Goal: Task Accomplishment & Management: Manage account settings

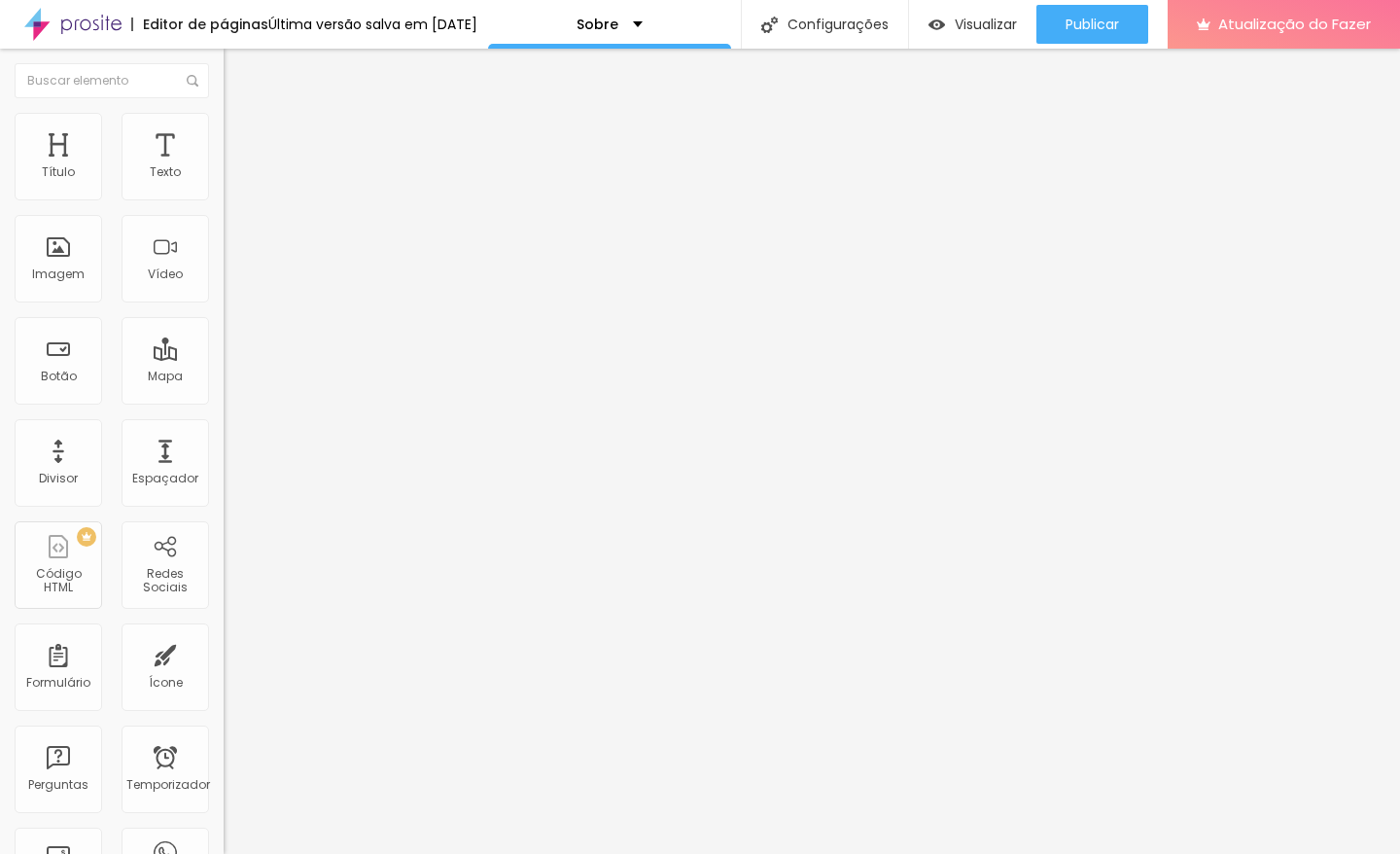
click at [154, 25] on font "Editor de páginas" at bounding box center [205, 24] width 125 height 20
click at [68, 37] on img at bounding box center [72, 24] width 97 height 49
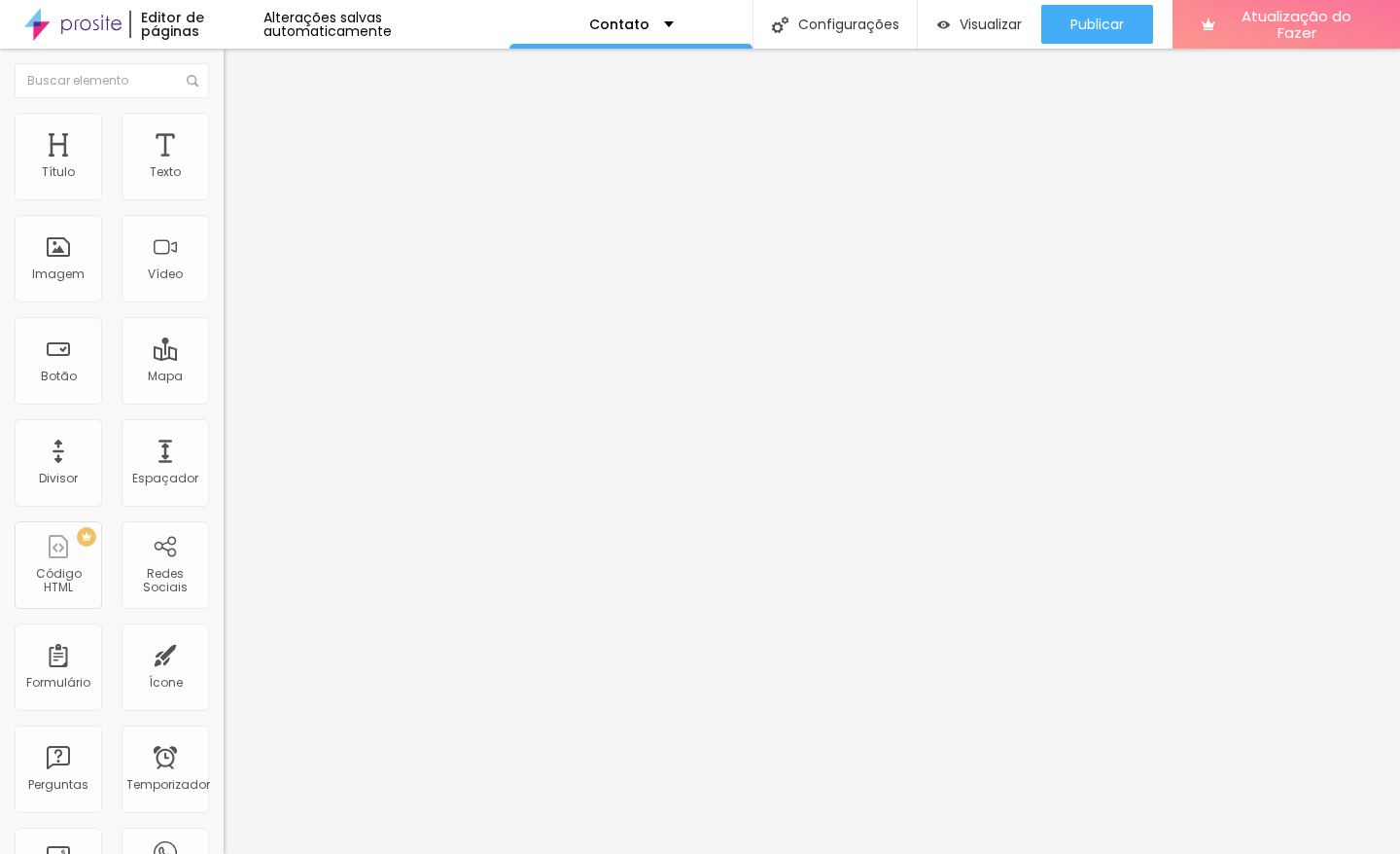
click at [224, 183] on input "Alboom Brasil" at bounding box center [340, 173] width 234 height 20
type input "rua Benedito valadres ribeiro 355"
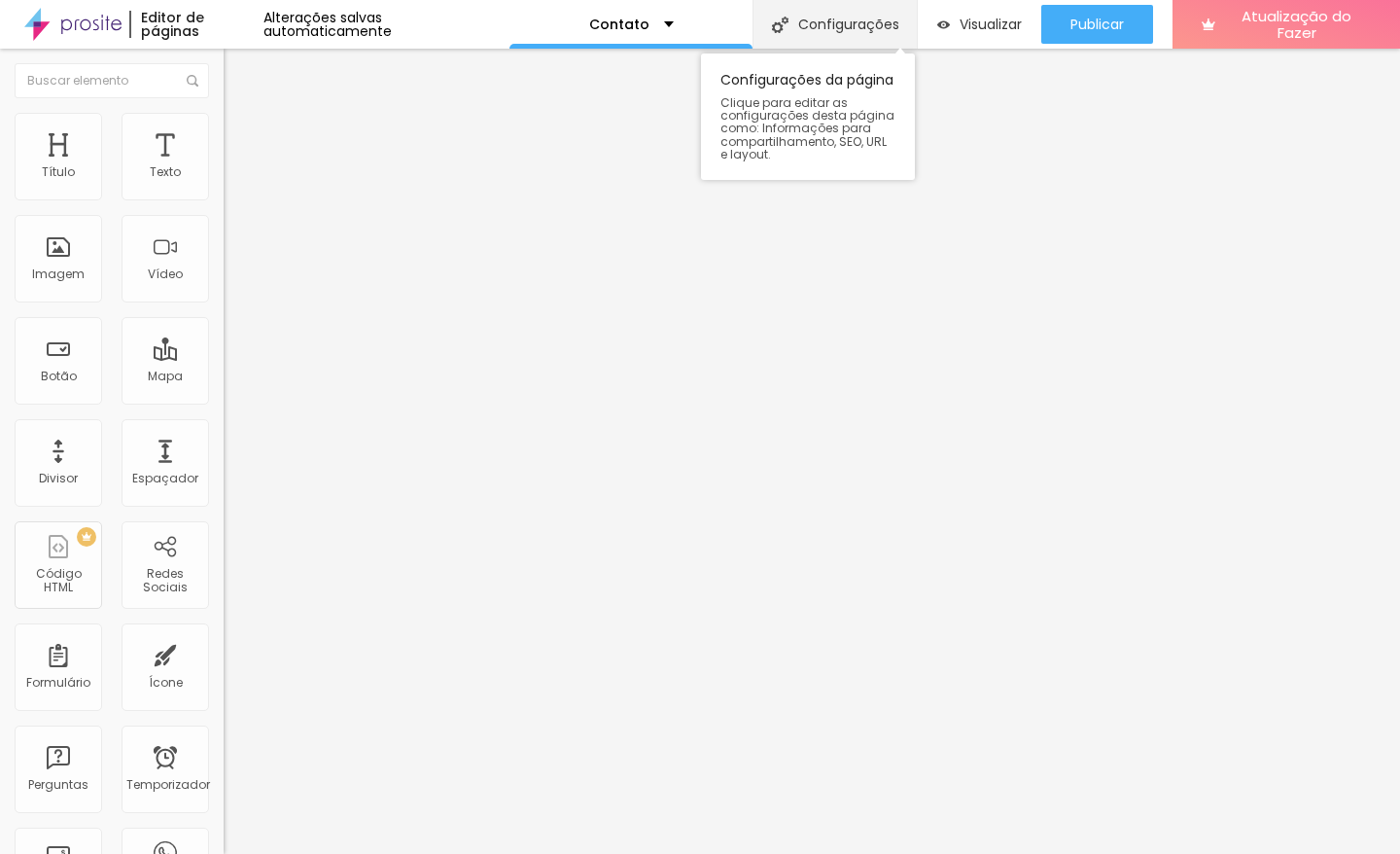
scroll to position [0, 0]
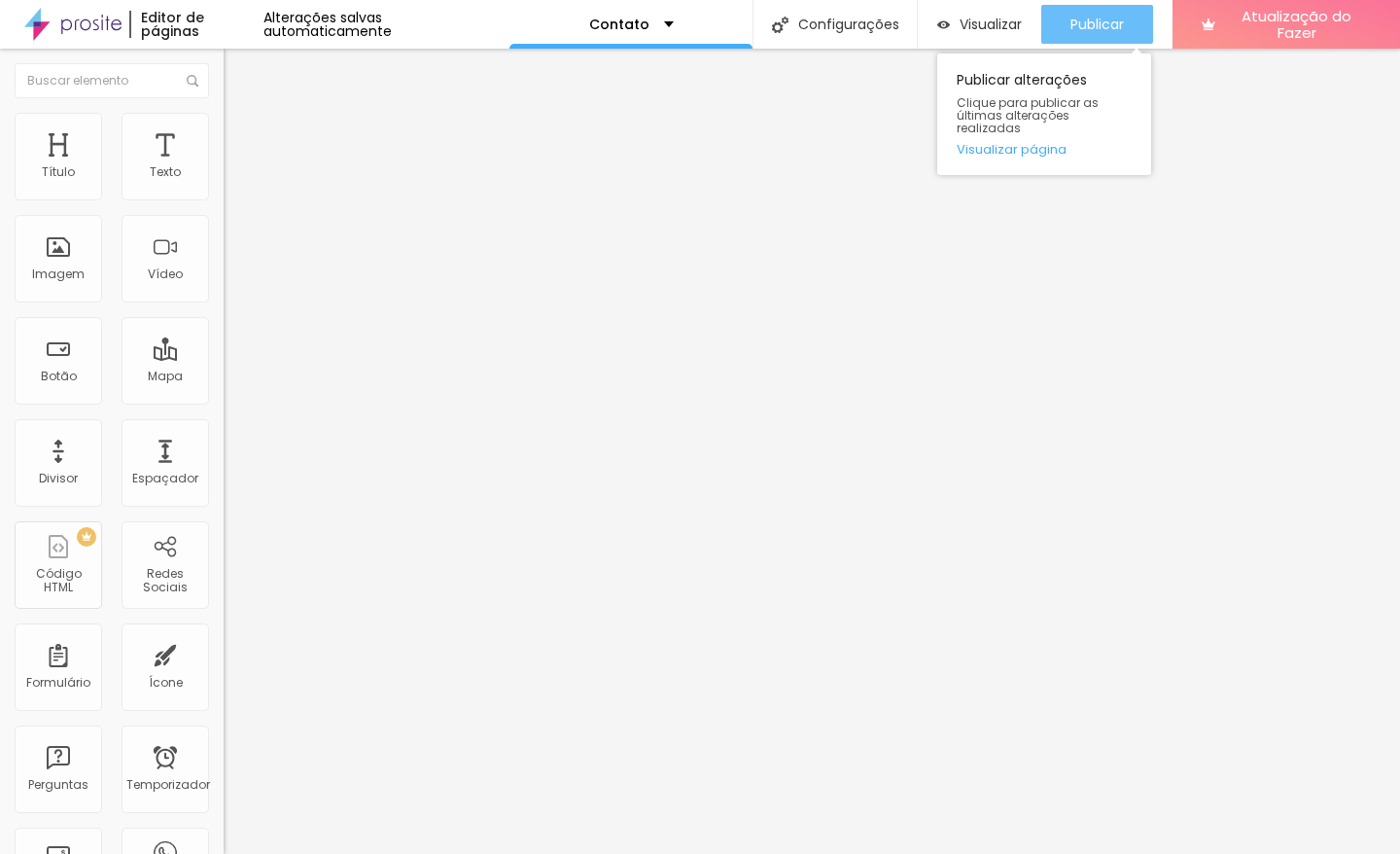
click at [1074, 17] on font "Publicar" at bounding box center [1097, 24] width 54 height 20
click at [1089, 15] on font "Publicar" at bounding box center [1097, 24] width 54 height 20
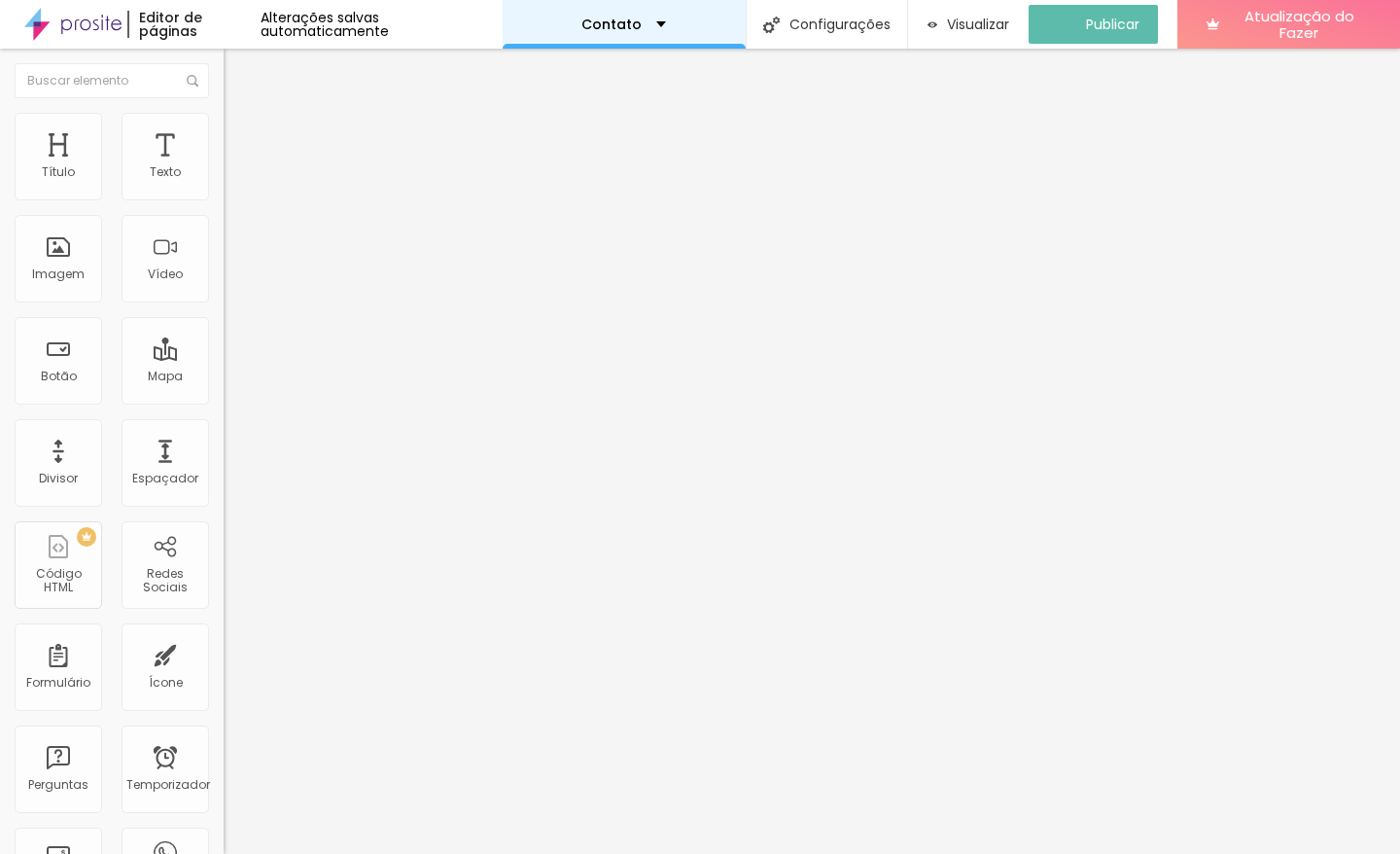
click at [654, 22] on div "Contato" at bounding box center [623, 24] width 84 height 14
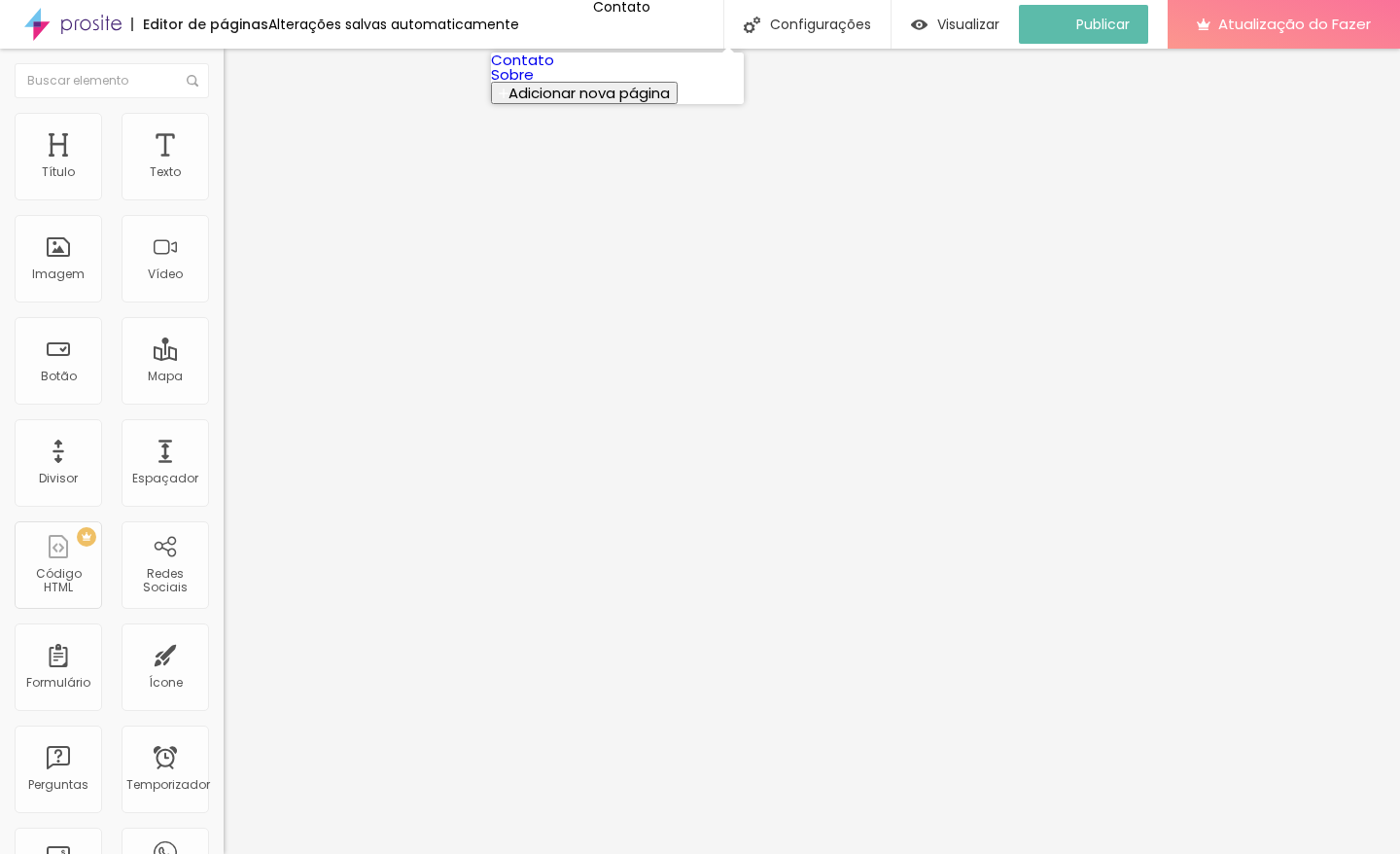
click at [534, 84] on link "Sobre" at bounding box center [513, 74] width 43 height 21
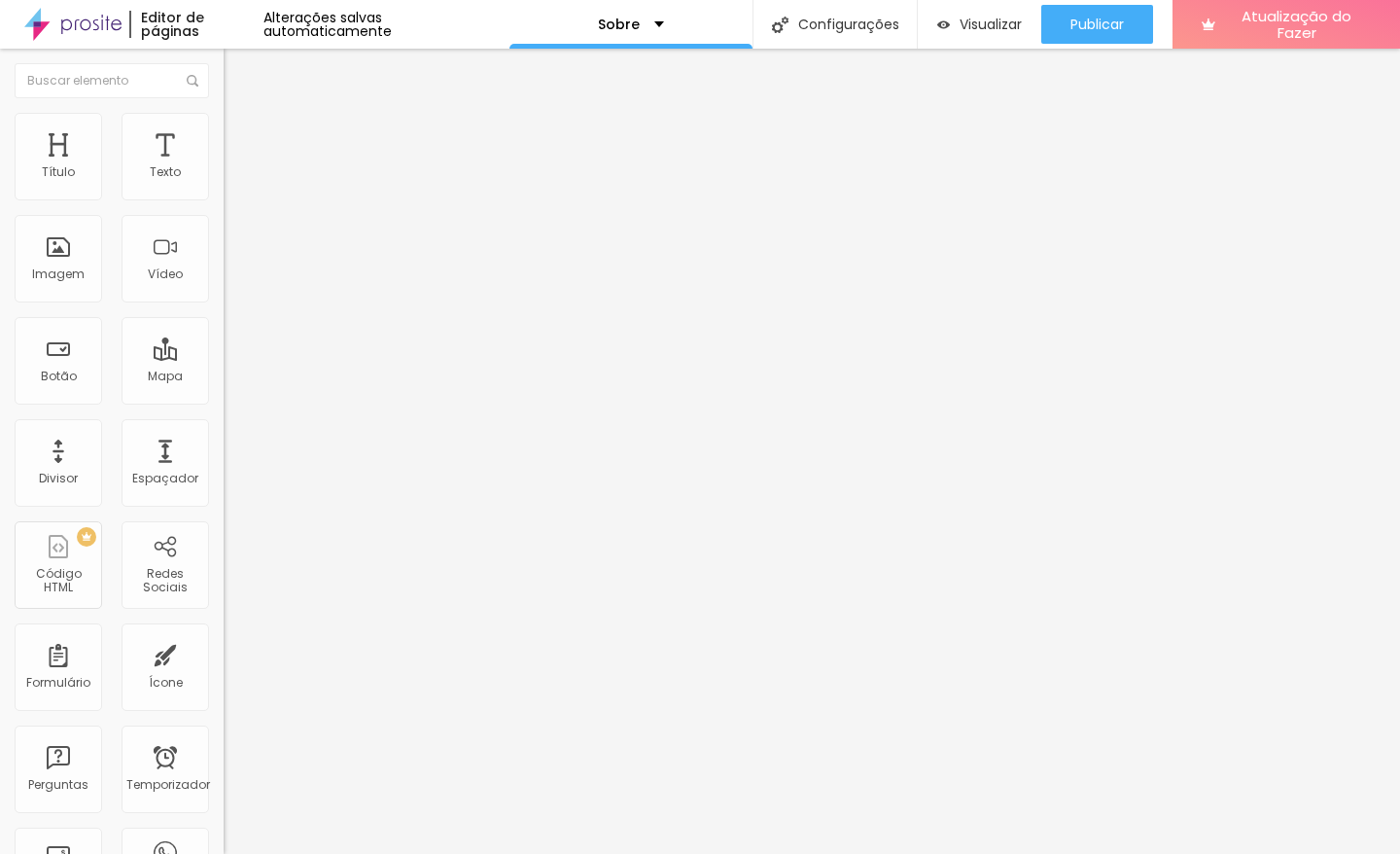
click at [224, 390] on font "Facebook" at bounding box center [253, 398] width 59 height 17
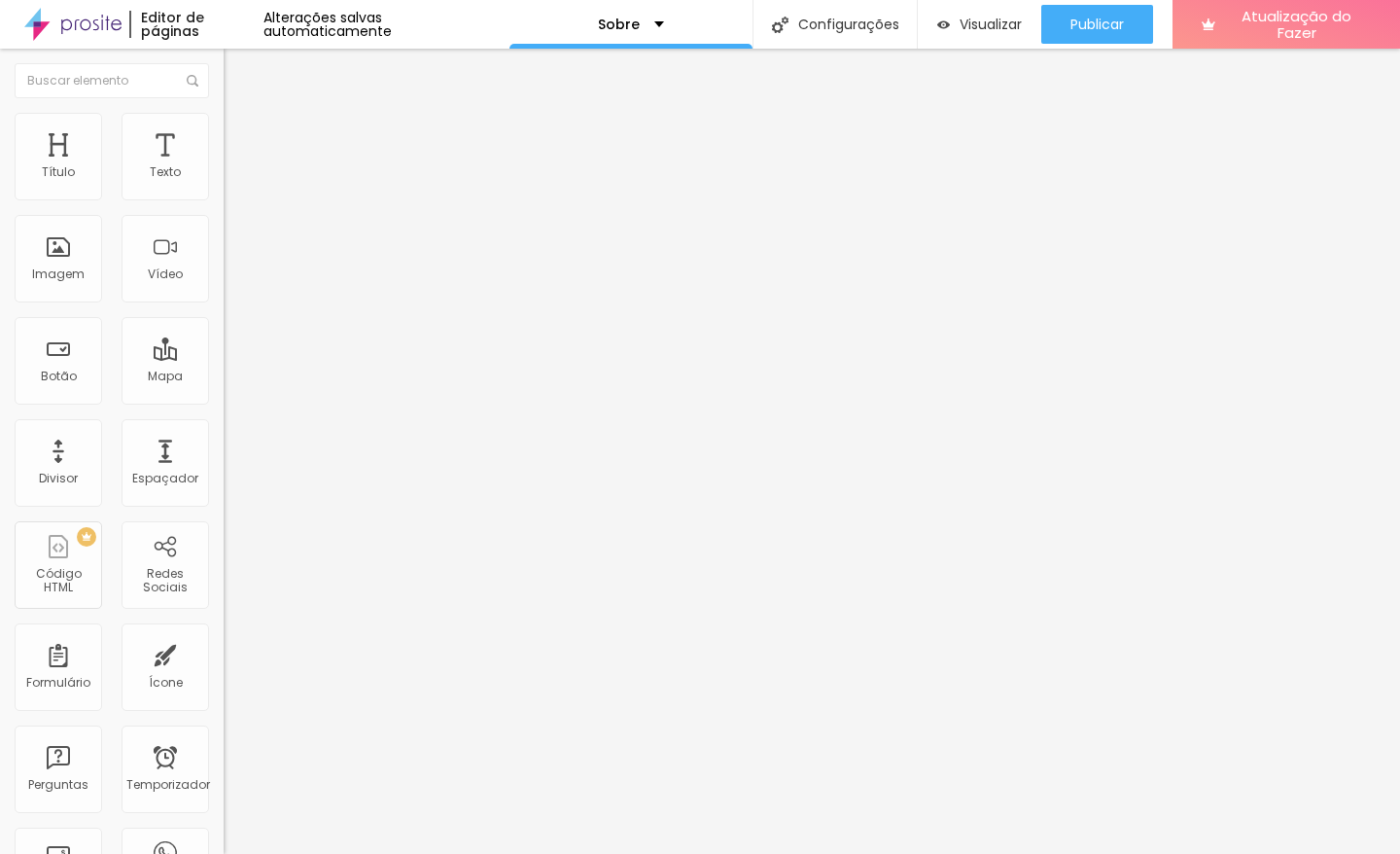
paste input "https://www.instagram.com/gabriellimaphoto/"
type input "https://https://www.instagram.com/gabriellimaphoto/"
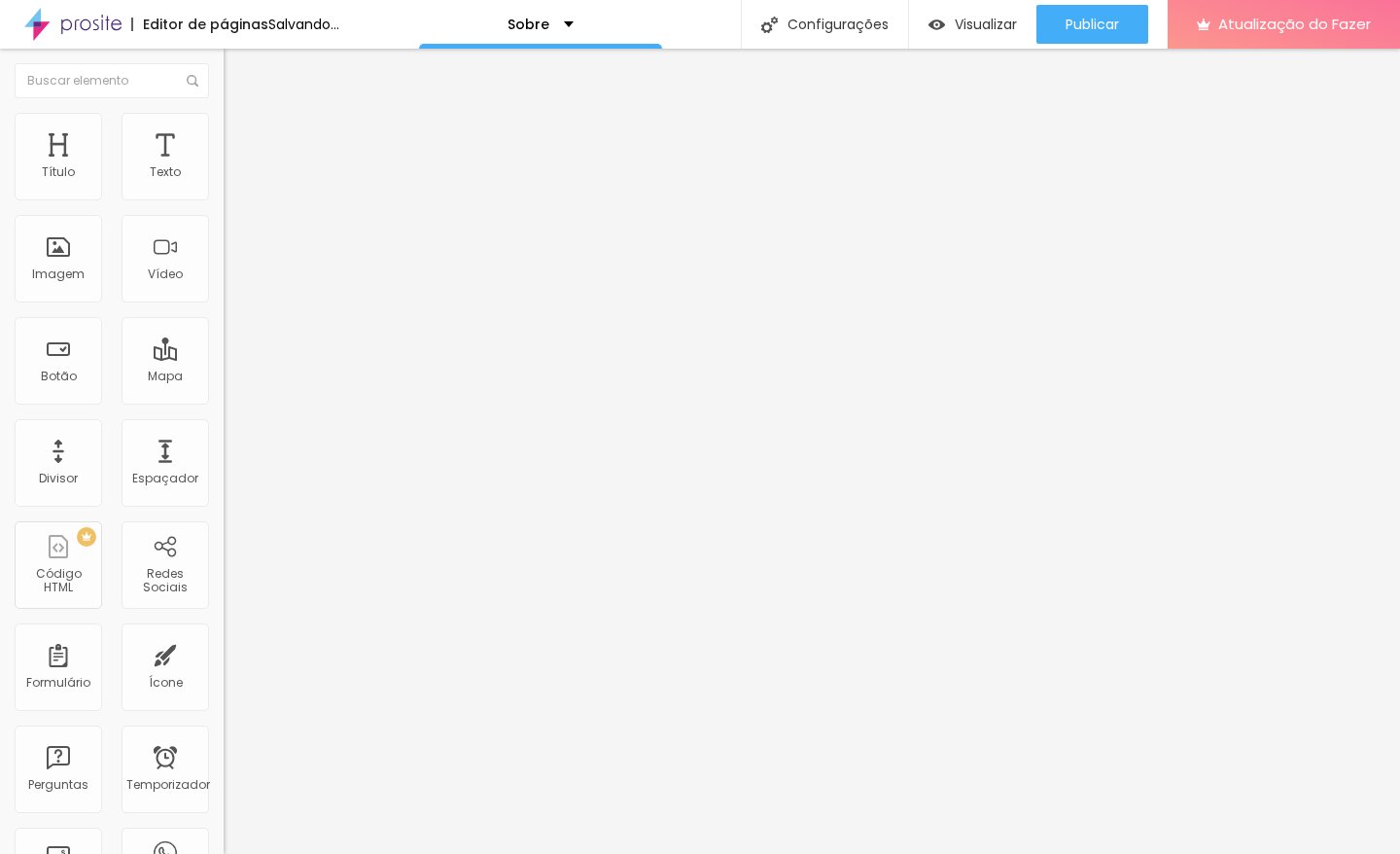
scroll to position [0, 0]
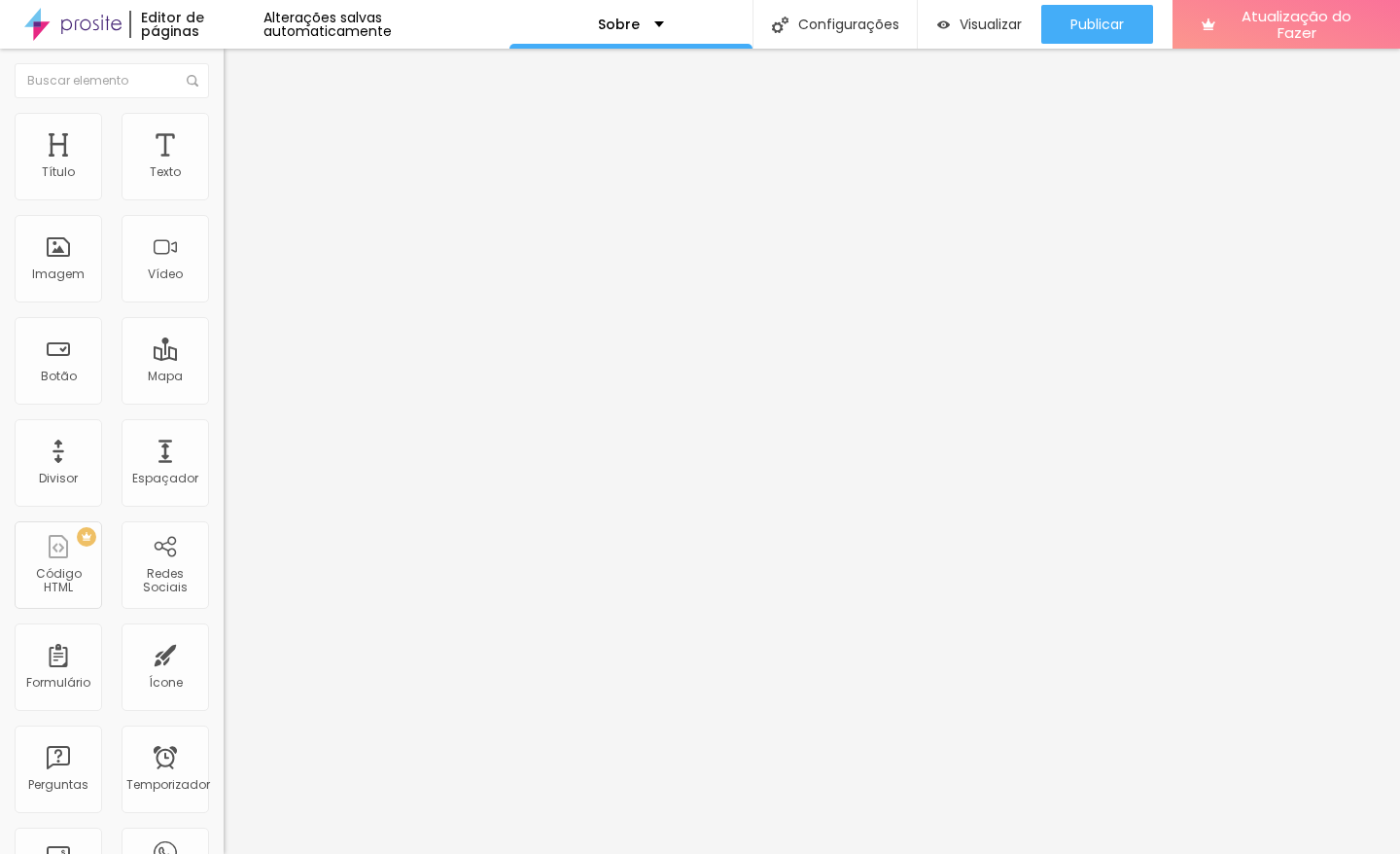
click at [224, 404] on img at bounding box center [231, 411] width 14 height 14
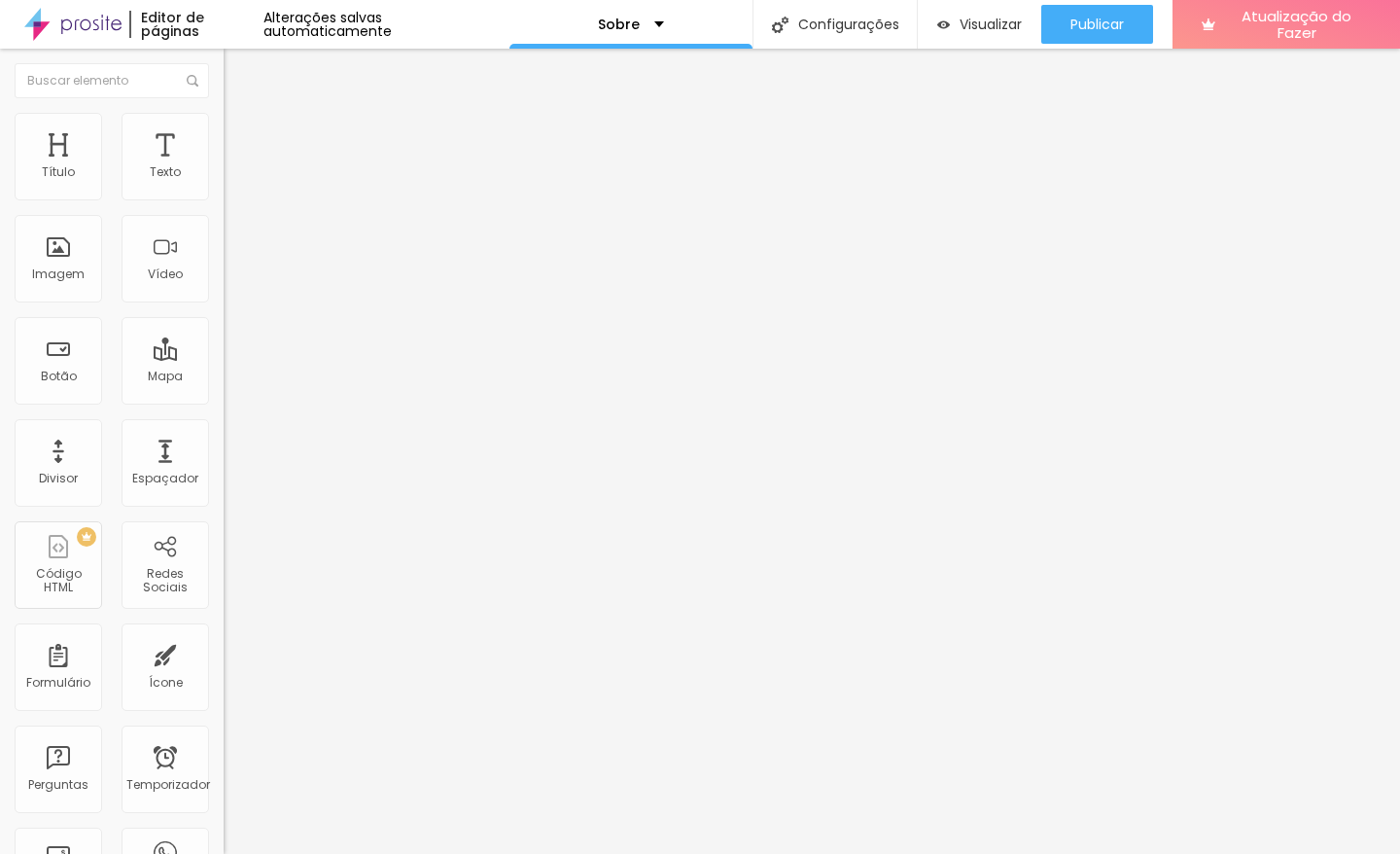
type input "https://https://www.instagram.com/gabriellimaphoto/"
type input "https://"
click at [232, 742] on font "+ Adicionar Ícone" at bounding box center [285, 750] width 107 height 17
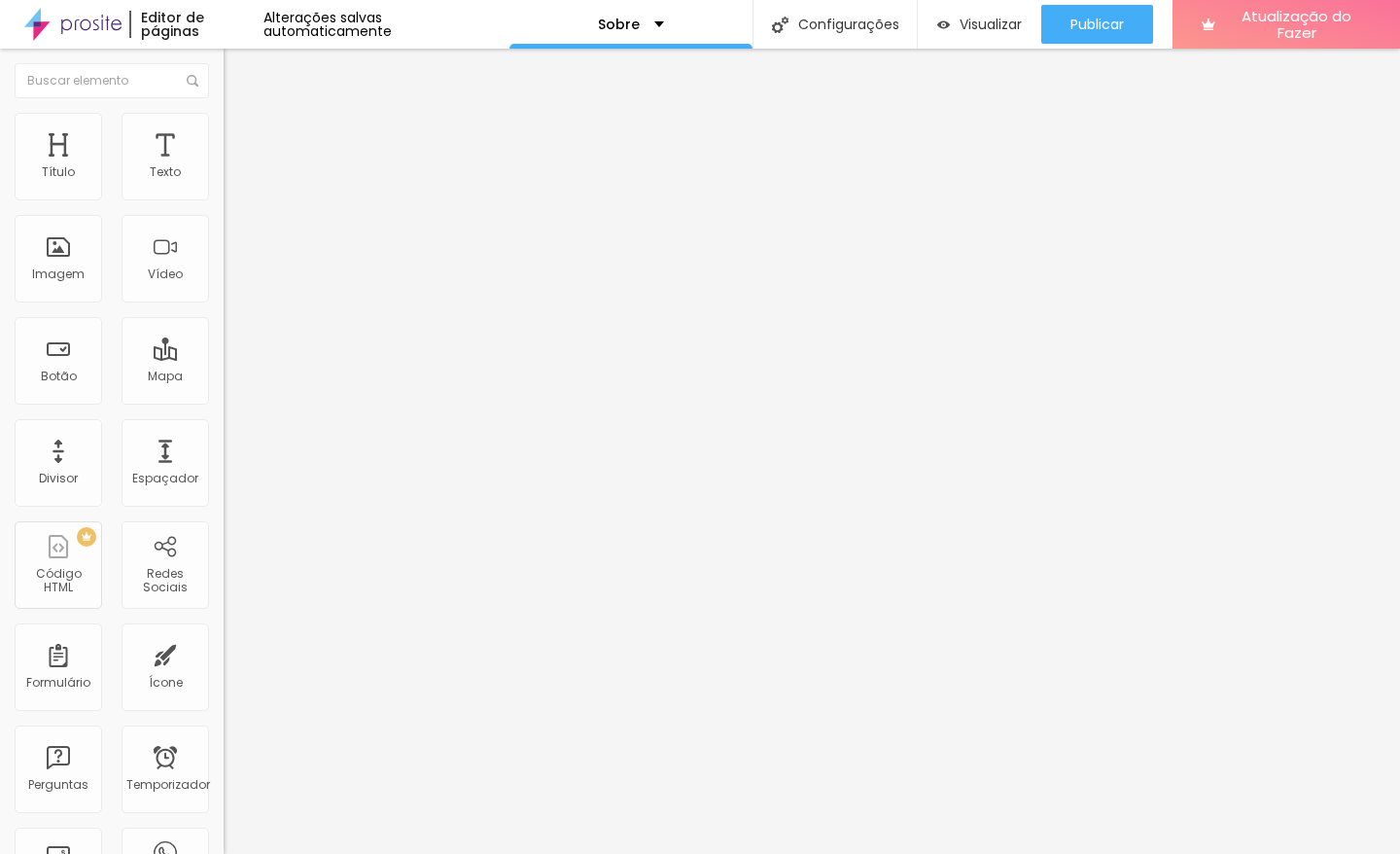
click at [224, 757] on img at bounding box center [336, 869] width 224 height 224
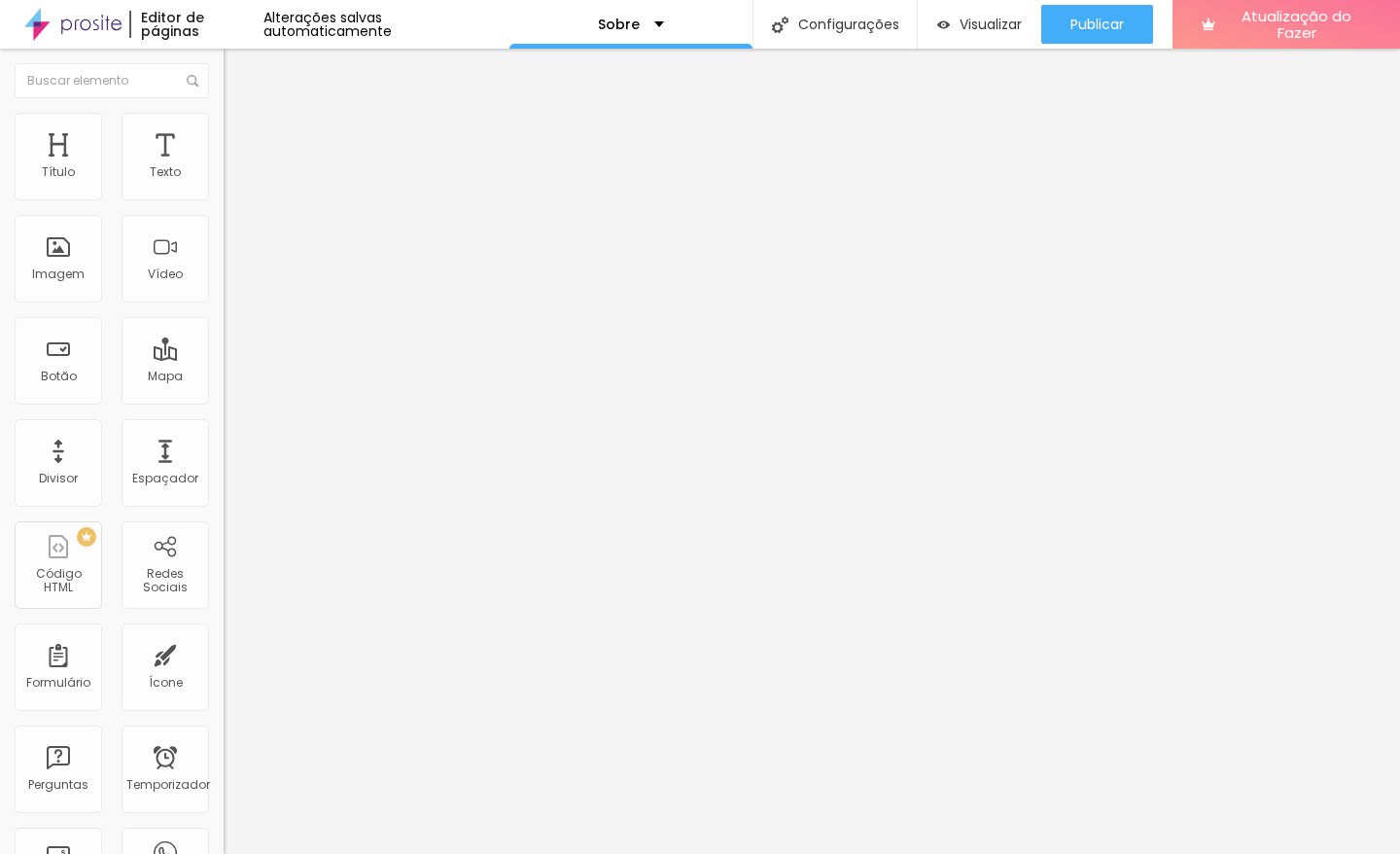
click at [160, 382] on font "Mapa" at bounding box center [165, 376] width 35 height 17
click at [129, 367] on div "Mapa" at bounding box center [164, 360] width 87 height 87
click at [1125, 30] on button "Publicar" at bounding box center [1097, 24] width 112 height 39
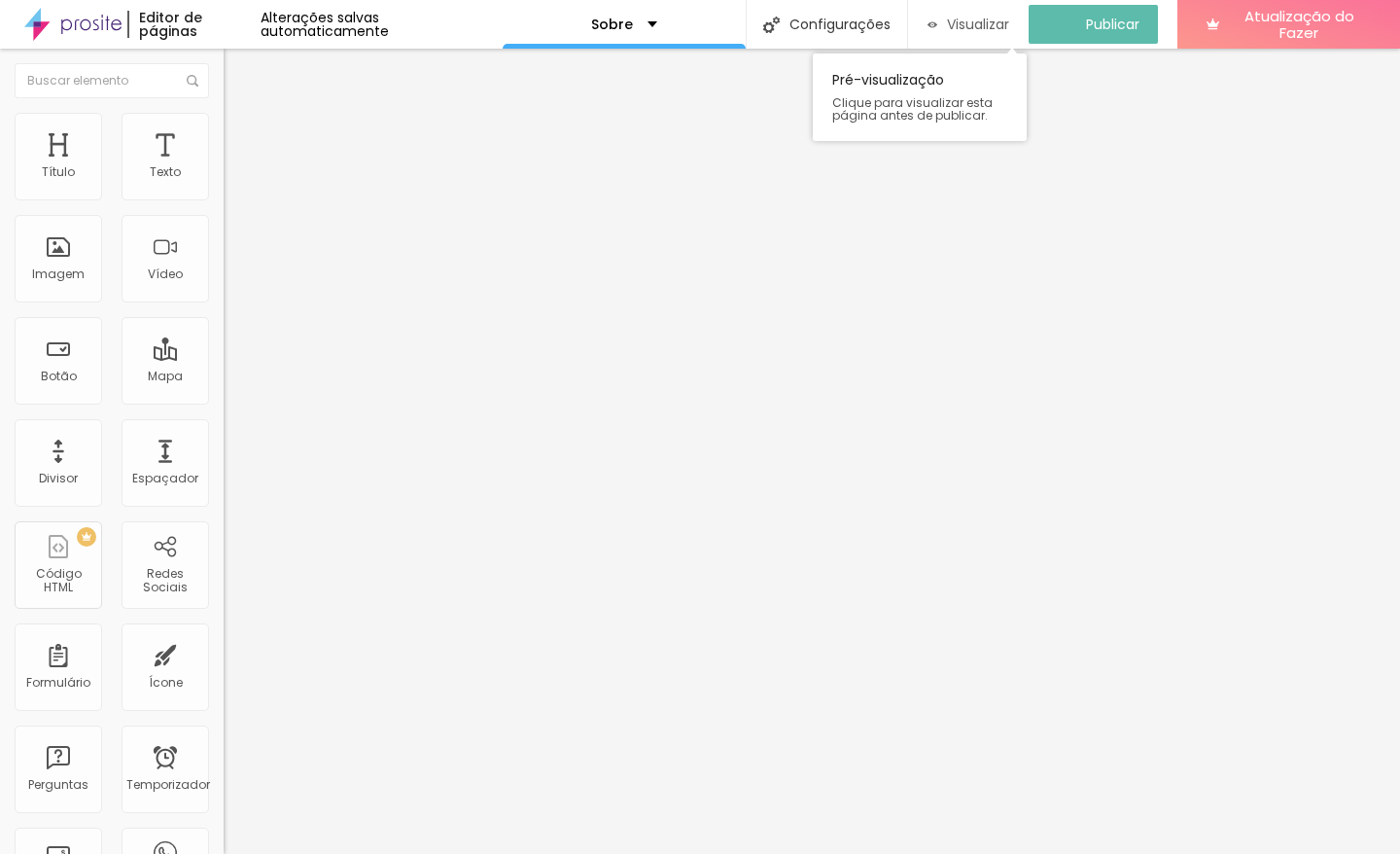
click at [966, 5] on div "Visualizar" at bounding box center [968, 24] width 81 height 39
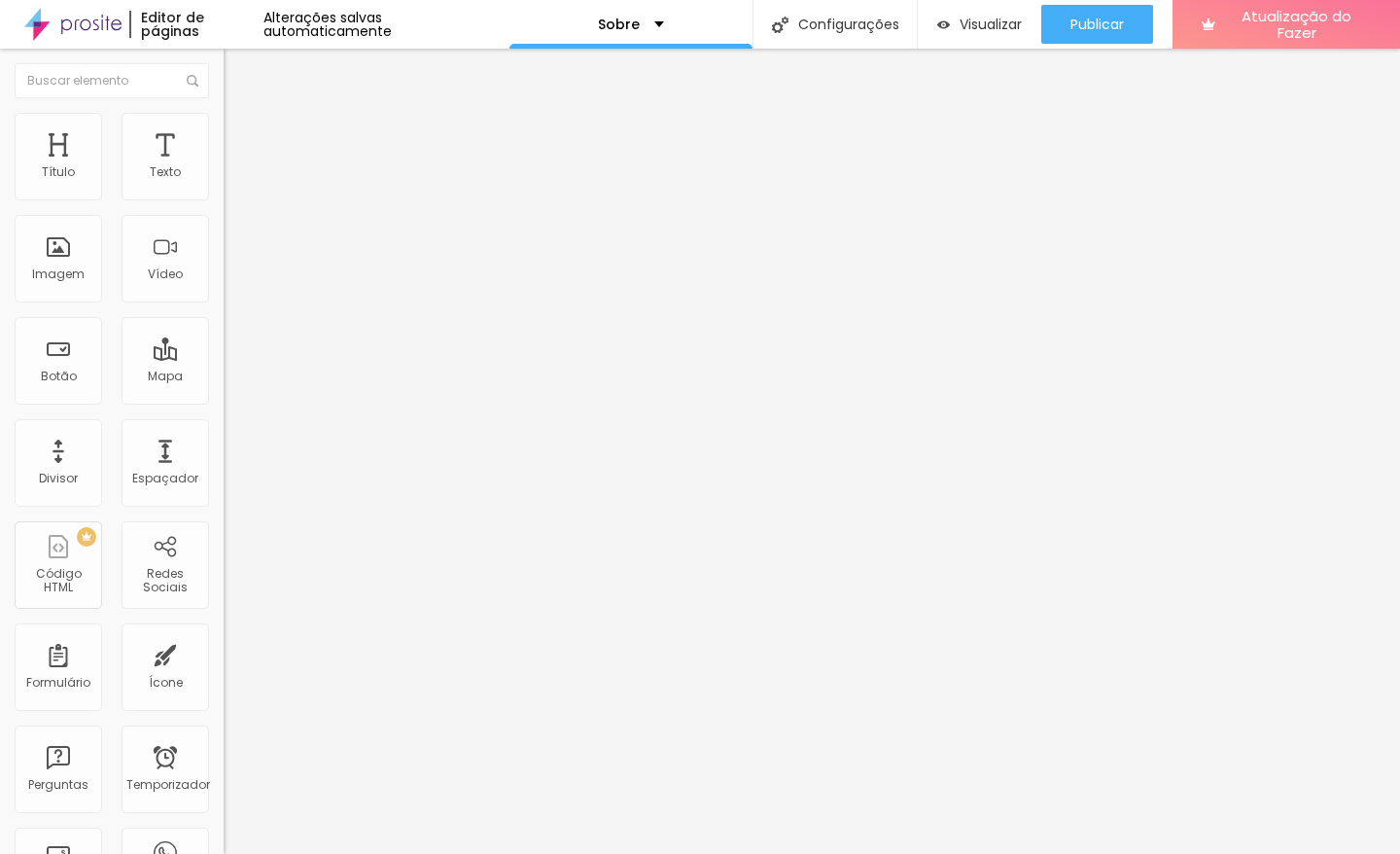
click at [74, 22] on img at bounding box center [72, 24] width 97 height 49
